Goal: Navigation & Orientation: Find specific page/section

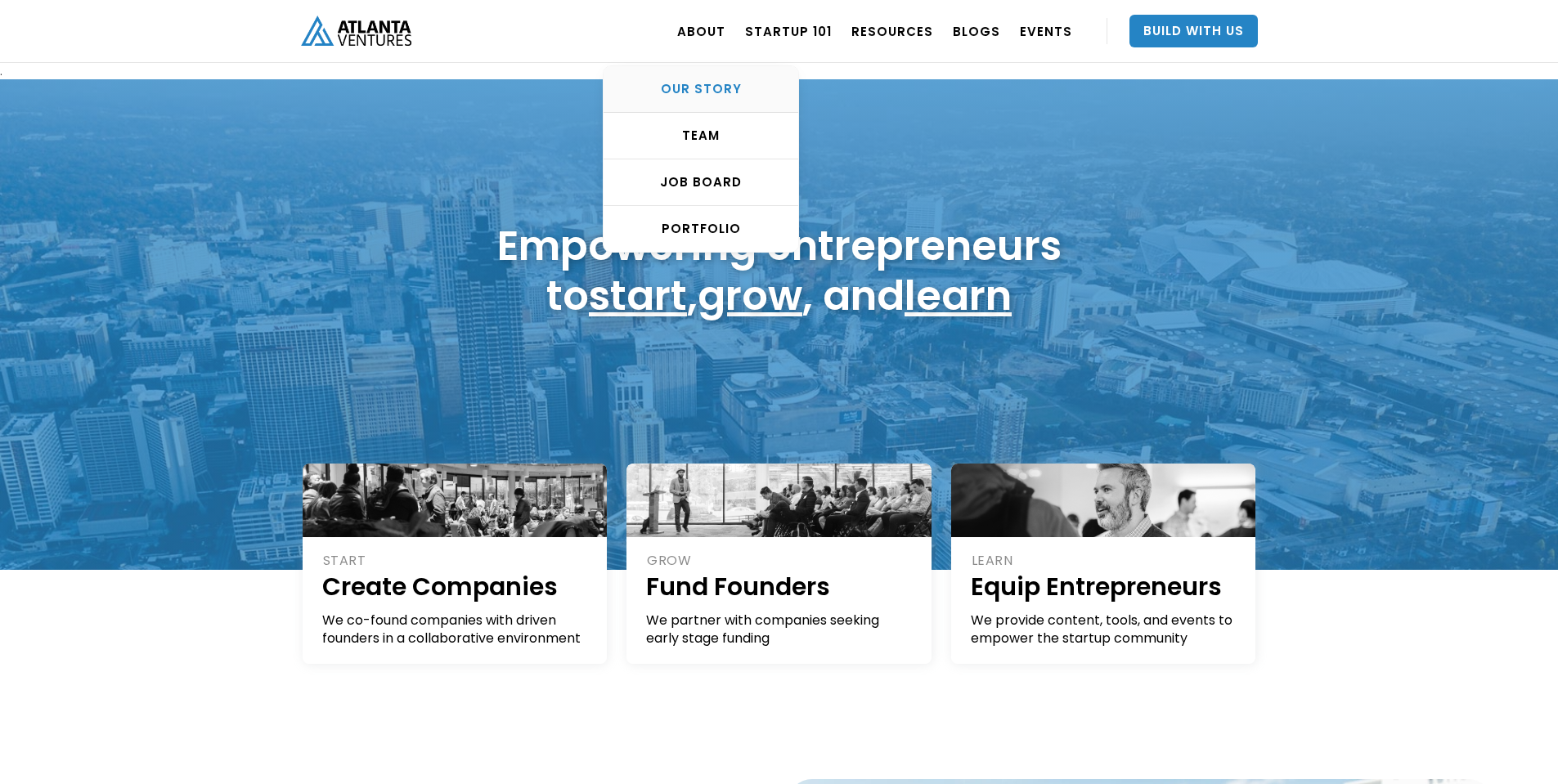
click at [723, 89] on div "OUR STORY" at bounding box center [701, 89] width 195 height 17
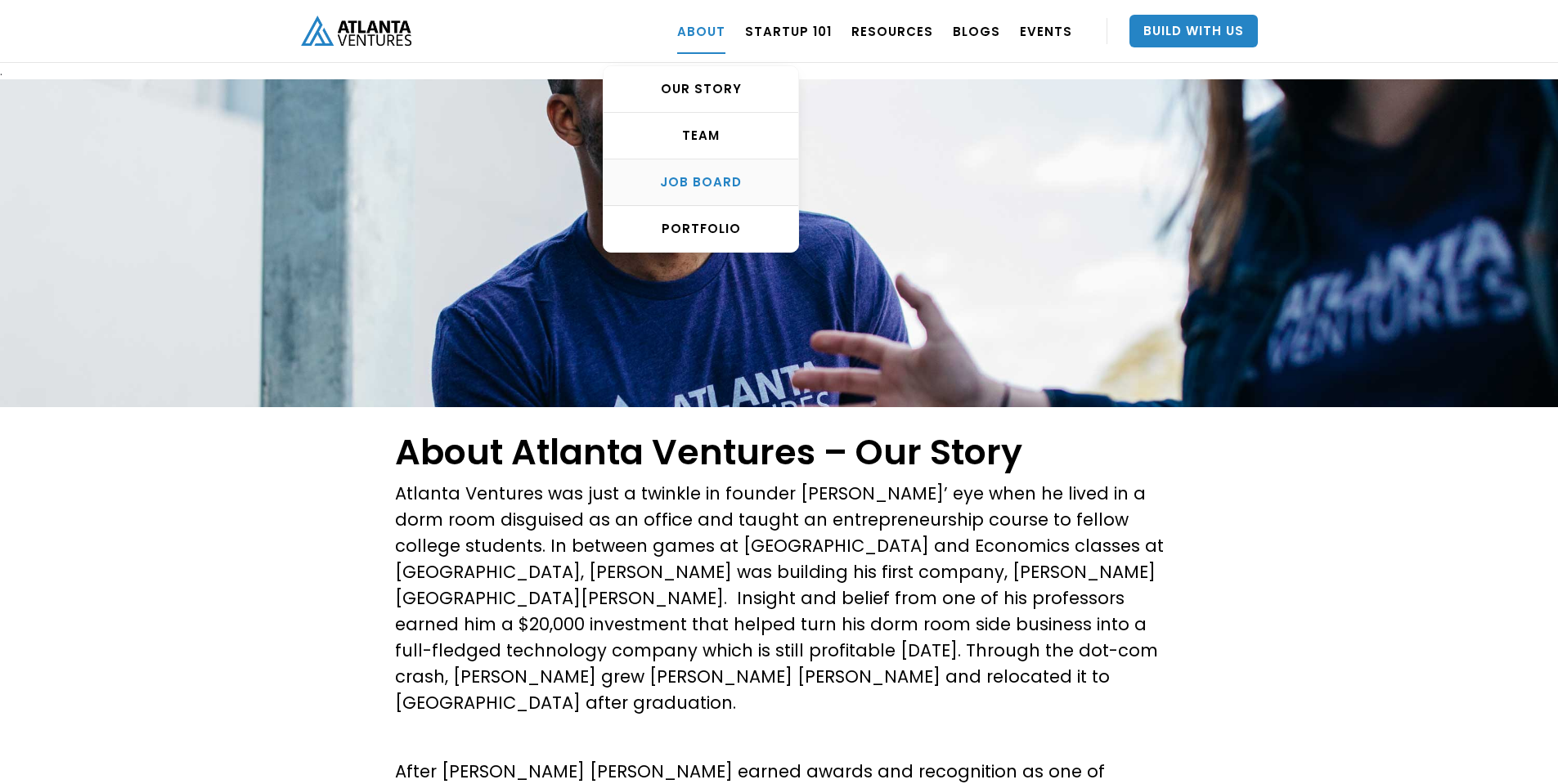
click at [742, 181] on div "Job Board" at bounding box center [701, 182] width 195 height 17
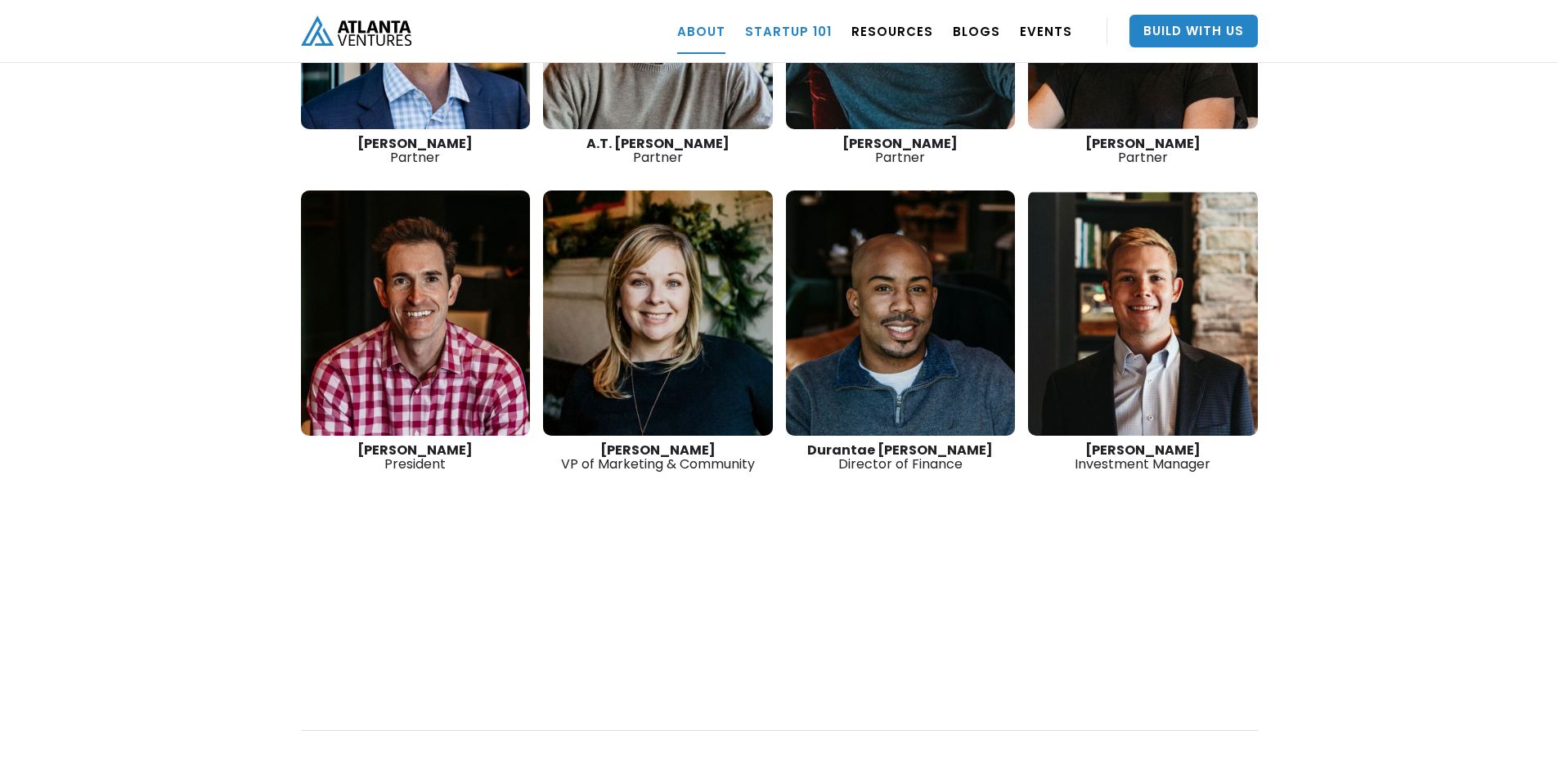
click at [803, 30] on link "Startup 101" at bounding box center [788, 31] width 87 height 45
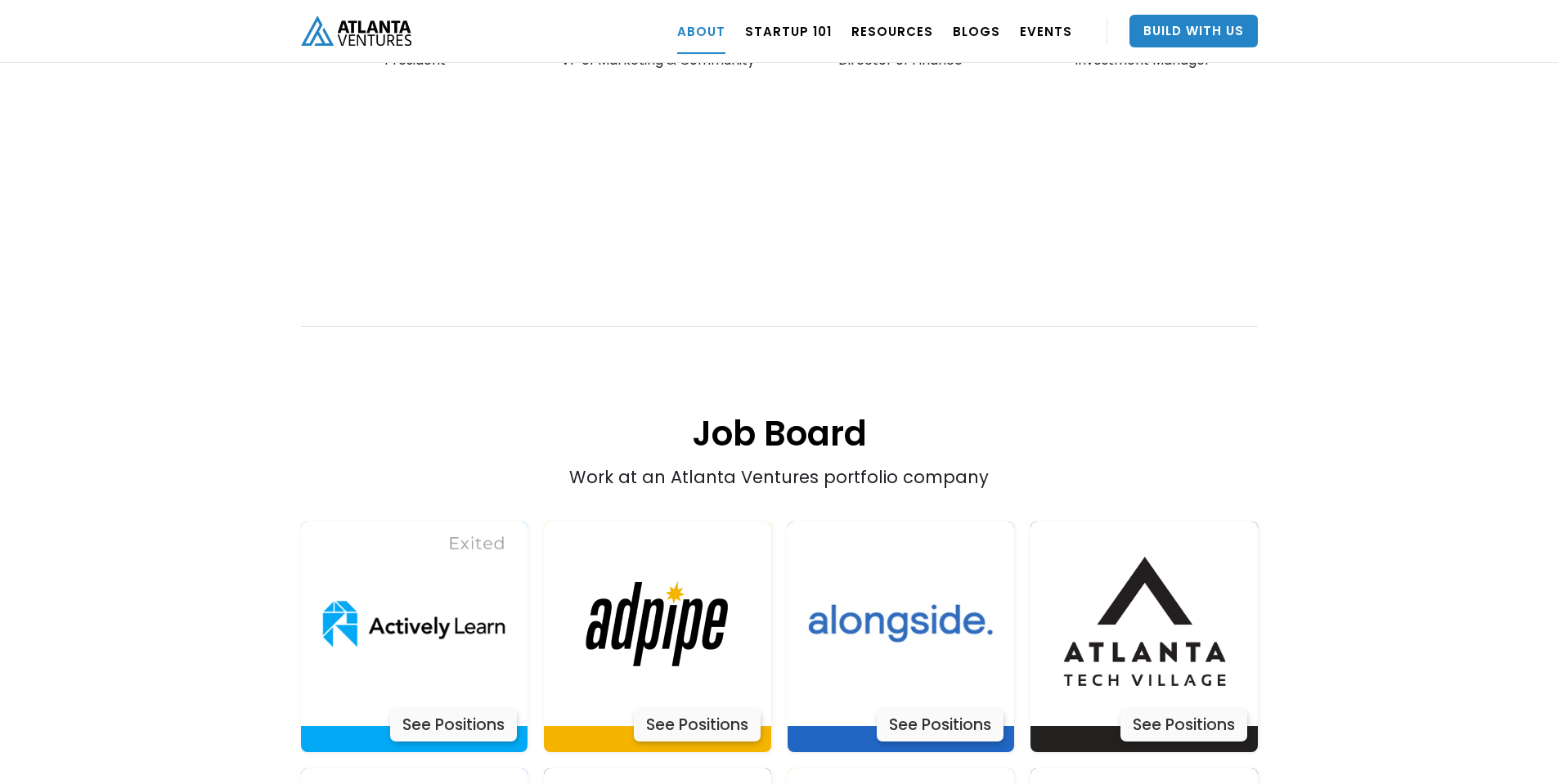
scroll to position [3049, 0]
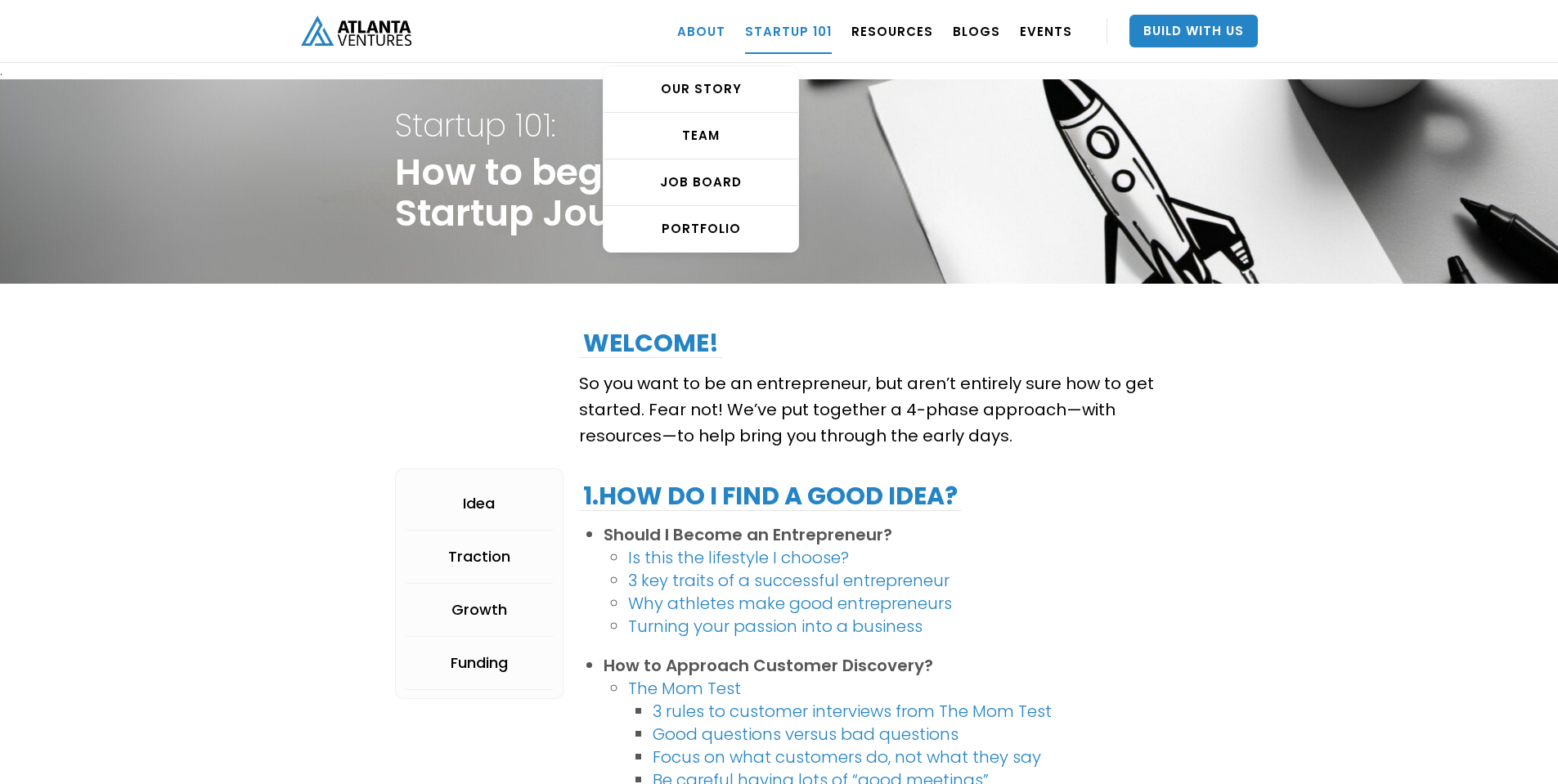
click at [720, 31] on link "ABOUT" at bounding box center [701, 31] width 48 height 45
